Goal: Navigation & Orientation: Find specific page/section

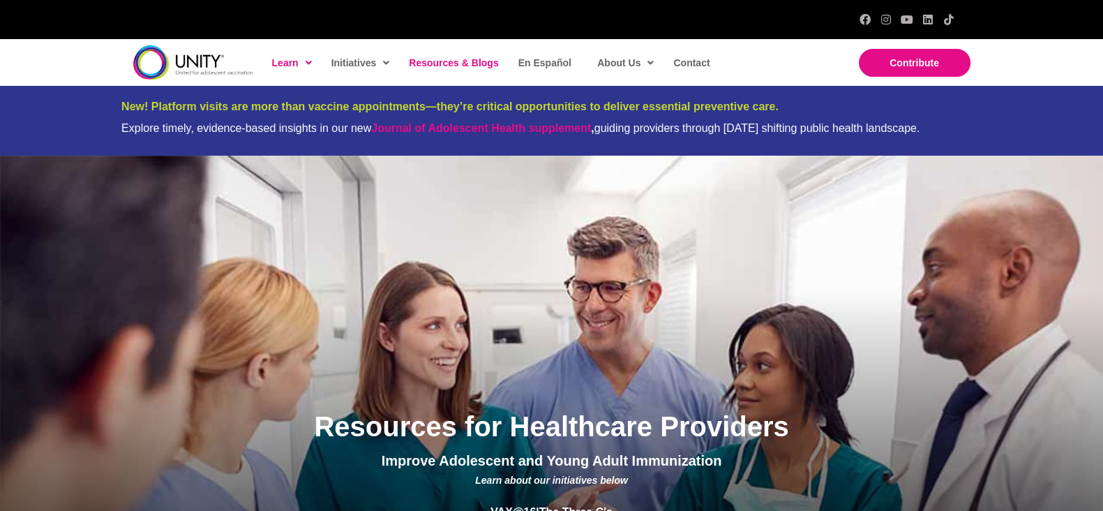
click at [429, 64] on span "Resources & Blogs" at bounding box center [453, 62] width 89 height 11
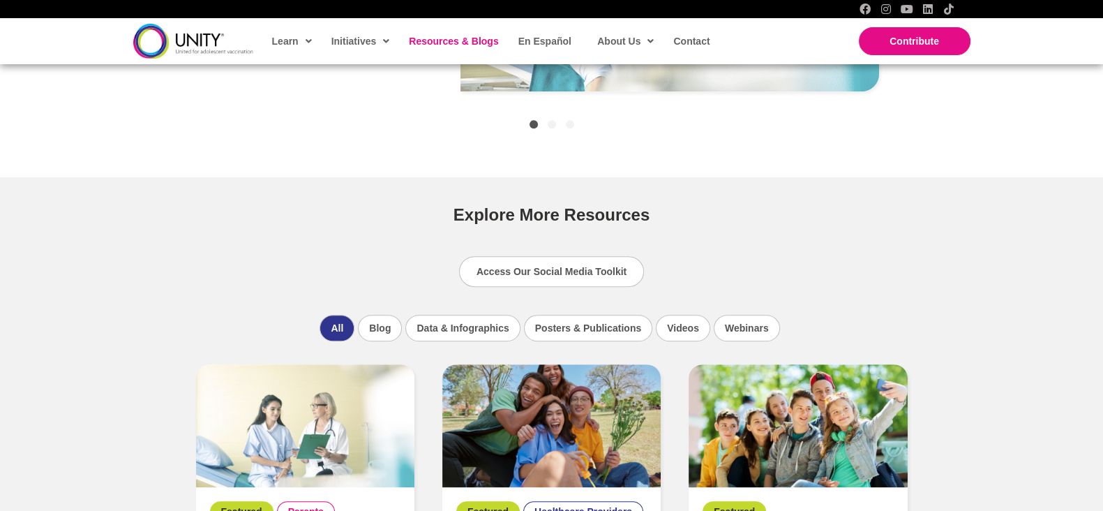
scroll to position [760, 0]
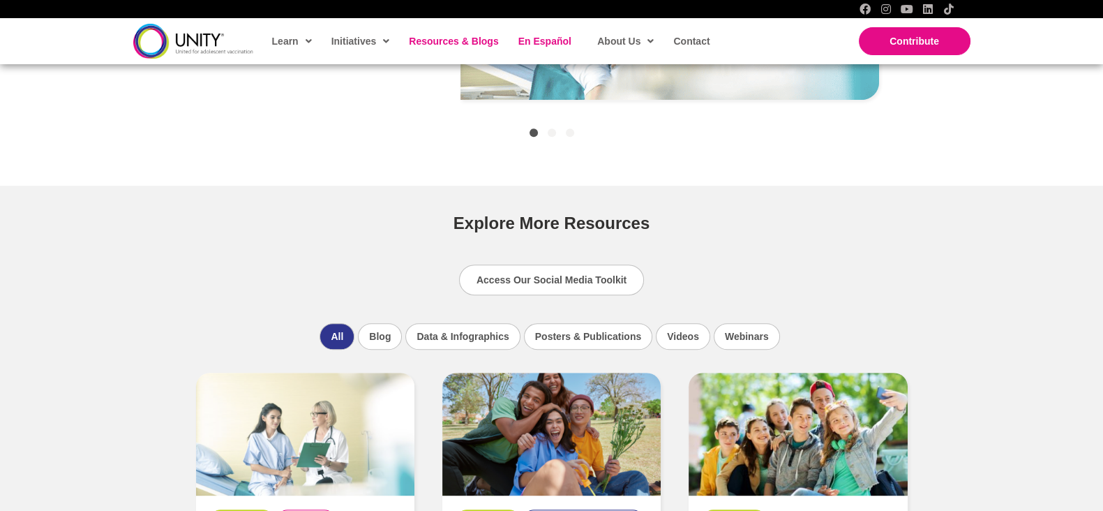
click at [553, 38] on span "En Español" at bounding box center [545, 41] width 53 height 11
